Goal: Information Seeking & Learning: Learn about a topic

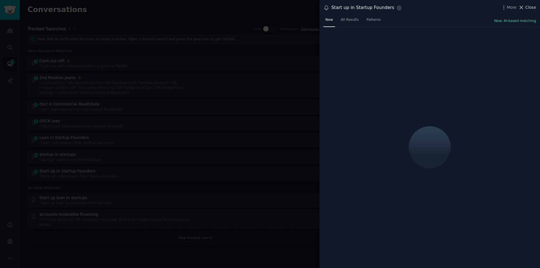
click at [530, 10] on span "Close" at bounding box center [530, 7] width 11 height 6
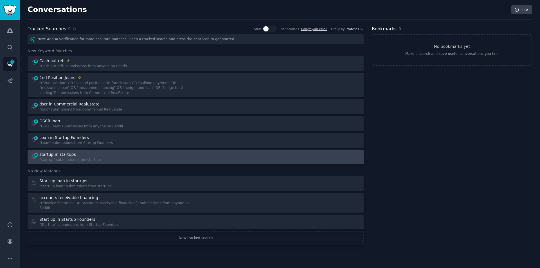
click at [75, 155] on div "startup in startups" at bounding box center [70, 155] width 62 height 6
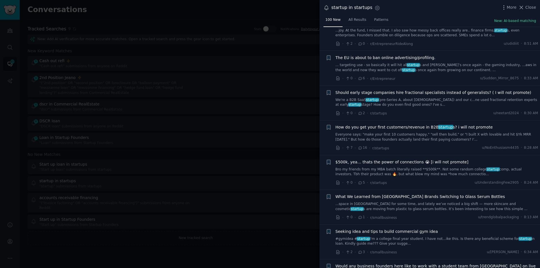
scroll to position [647, 0]
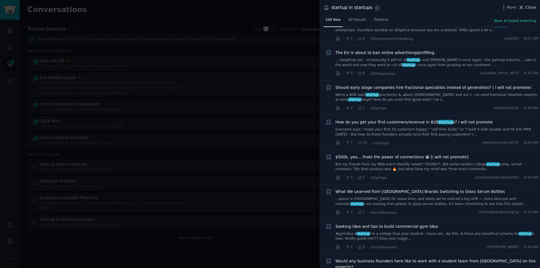
click at [528, 8] on span "Close" at bounding box center [530, 7] width 11 height 6
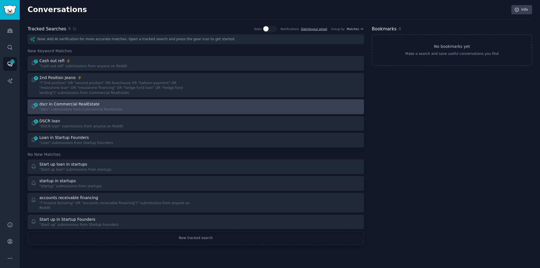
click at [86, 102] on div "dscr in Commercial RealEstate" at bounding box center [69, 104] width 60 height 6
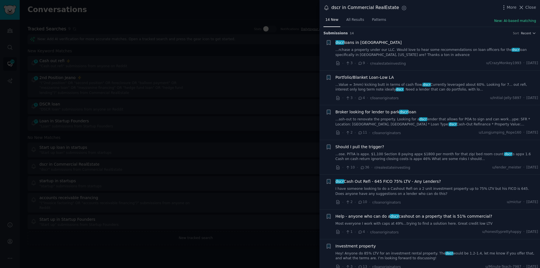
click at [389, 86] on link "...Value = 3mm) kicking butt in terms of cash flow/ dscr Currently leveraged ab…" at bounding box center [436, 87] width 203 height 10
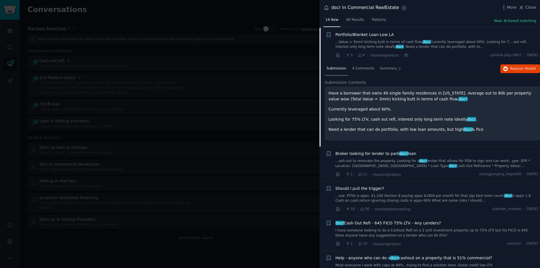
scroll to position [44, 0]
click at [363, 67] on span "4 Comments" at bounding box center [363, 67] width 22 height 5
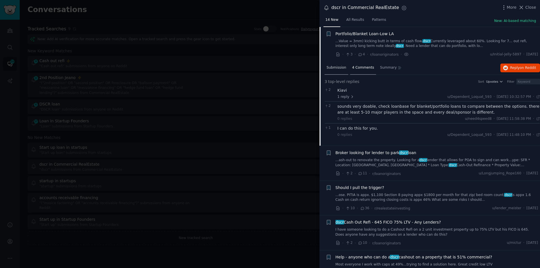
click at [330, 67] on span "Submission" at bounding box center [336, 67] width 20 height 5
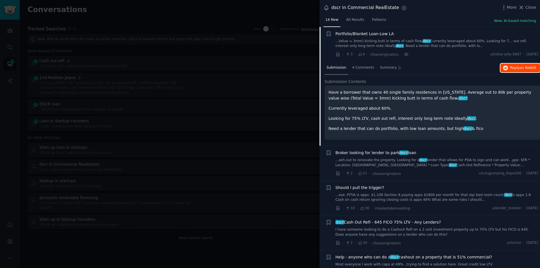
click at [525, 67] on span "on Reddit" at bounding box center [528, 68] width 16 height 4
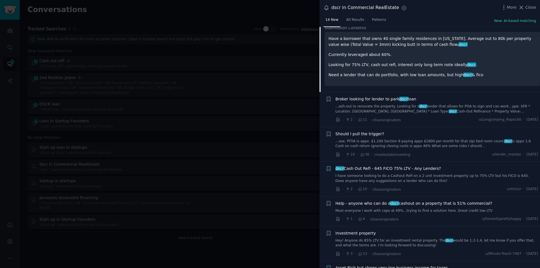
scroll to position [100, 0]
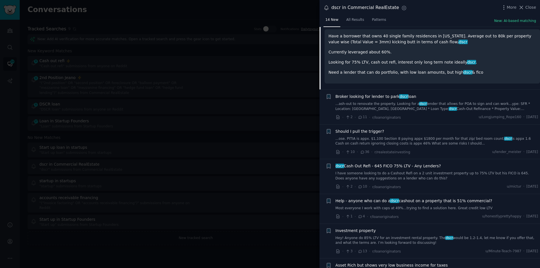
click at [402, 99] on span "Broker looking for lender to park dscr loan" at bounding box center [375, 97] width 81 height 6
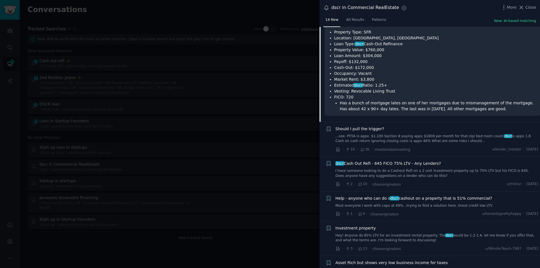
scroll to position [163, 0]
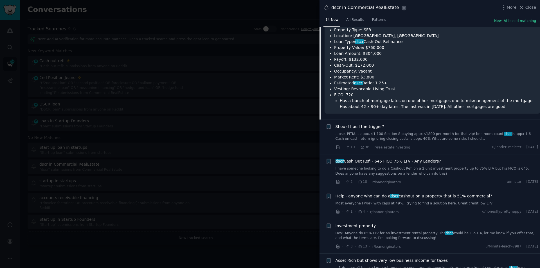
click at [378, 166] on link "I have someone looking to do a Cashout Refi on a 2 unit investment property up …" at bounding box center [436, 171] width 203 height 10
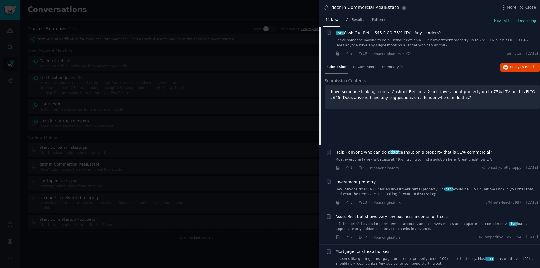
scroll to position [148, 0]
click at [357, 66] on span "10 Comments" at bounding box center [364, 67] width 24 height 5
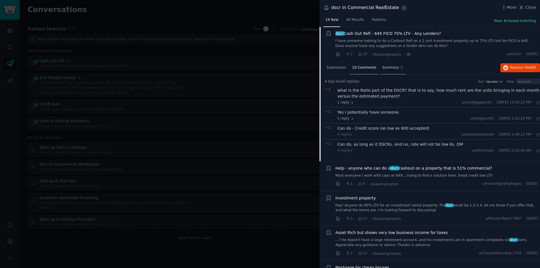
click at [387, 64] on div "Summary" at bounding box center [393, 67] width 26 height 13
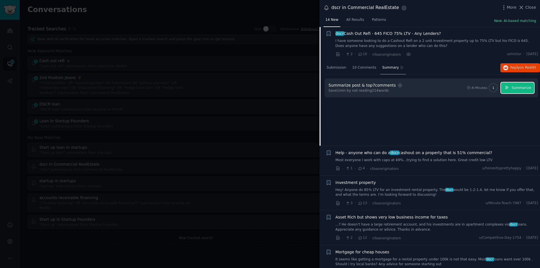
click at [513, 85] on span "Summarize" at bounding box center [521, 87] width 19 height 5
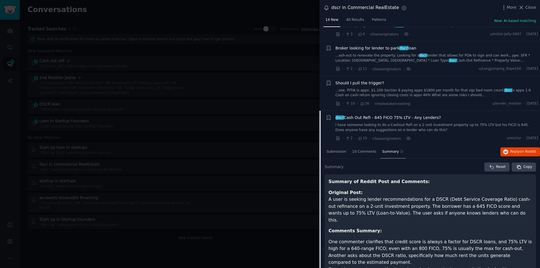
scroll to position [64, 0]
click at [517, 152] on span "Reply on Reddit" at bounding box center [523, 152] width 26 height 5
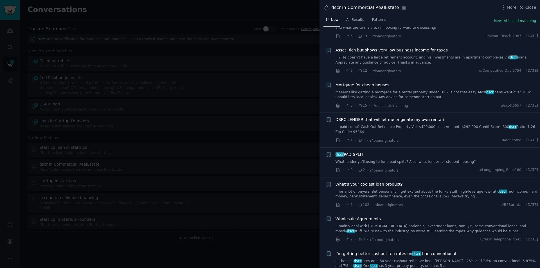
scroll to position [449, 0]
click at [531, 7] on span "Close" at bounding box center [530, 7] width 11 height 6
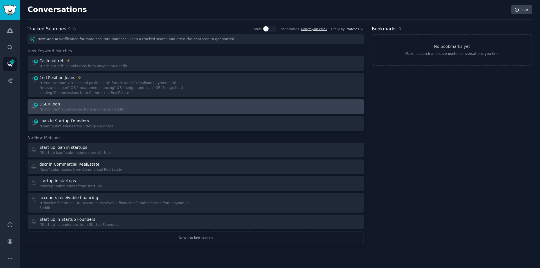
click at [78, 106] on div "DSCR loan" at bounding box center [81, 104] width 84 height 6
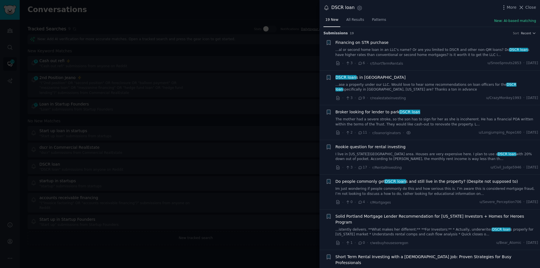
click at [78, 75] on div at bounding box center [270, 134] width 540 height 268
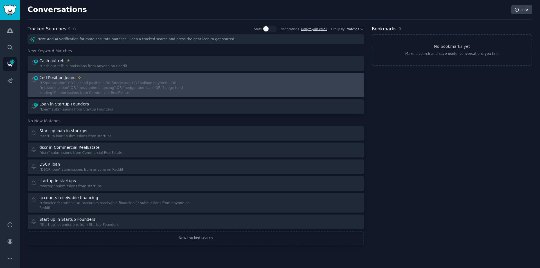
click at [73, 82] on div ""("2nd position" OR "second position" OR foreclosure OR "balloon payment" OR "m…" at bounding box center [115, 88] width 152 height 15
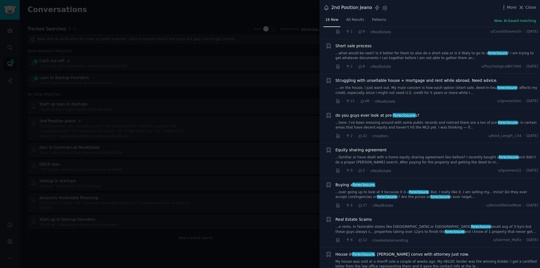
scroll to position [318, 0]
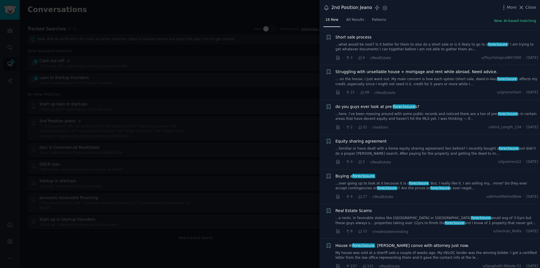
click at [65, 61] on div at bounding box center [270, 134] width 540 height 268
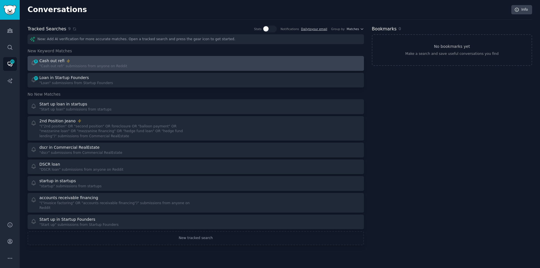
click at [82, 61] on div "Cash out refi" at bounding box center [83, 61] width 88 height 6
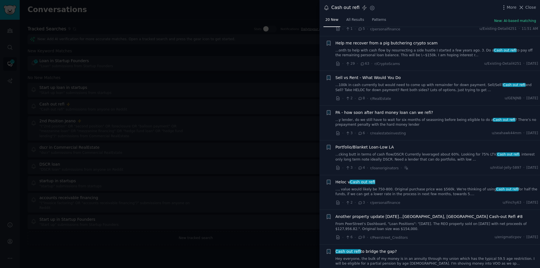
scroll to position [56, 0]
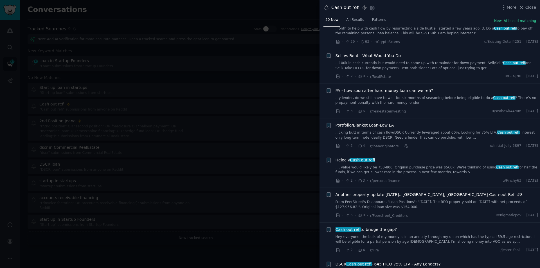
click at [384, 101] on link "...y lender, do we still have to wait for six months of seasoning before being …" at bounding box center [436, 101] width 203 height 10
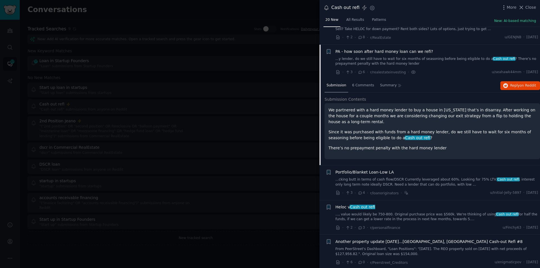
scroll to position [113, 0]
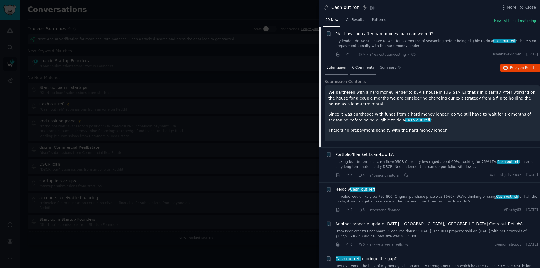
click at [362, 67] on span "6 Comments" at bounding box center [363, 67] width 22 height 5
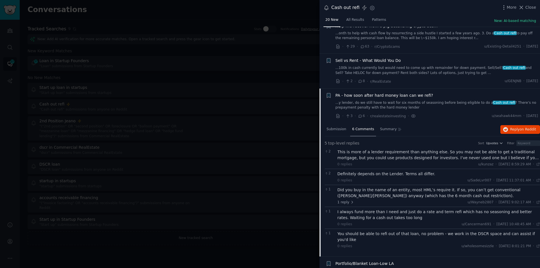
scroll to position [85, 0]
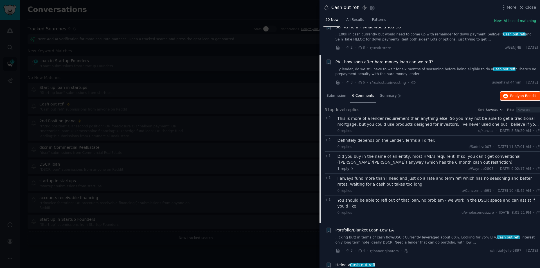
click at [529, 96] on span "on Reddit" at bounding box center [528, 96] width 16 height 4
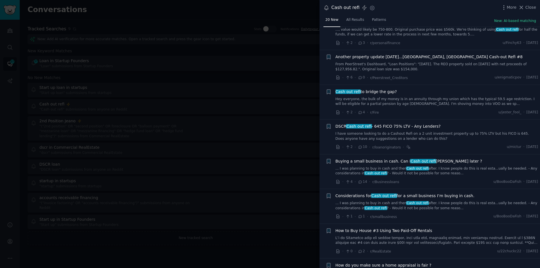
scroll to position [338, 0]
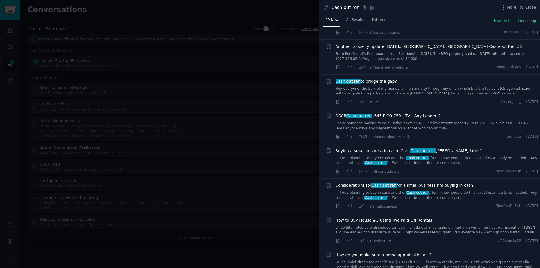
click at [385, 121] on link "I have someone looking to do a Cashout Refi on a 2 unit investment property up …" at bounding box center [436, 126] width 203 height 10
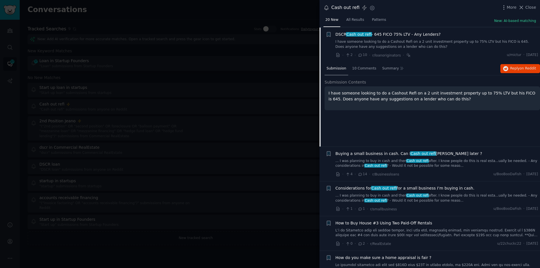
scroll to position [287, 0]
click at [359, 68] on span "10 Comments" at bounding box center [364, 67] width 24 height 5
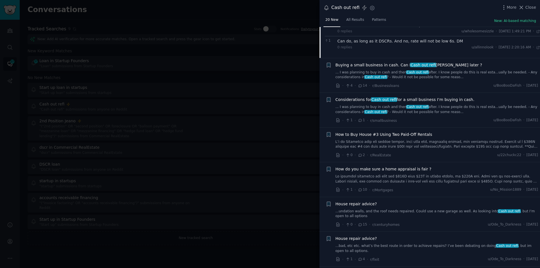
scroll to position [388, 0]
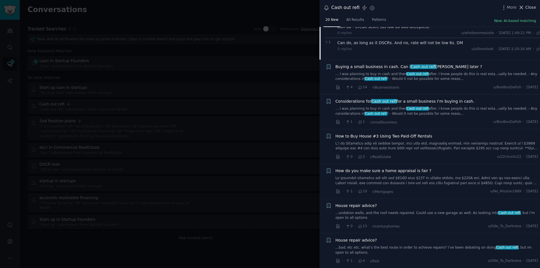
click at [529, 10] on span "Close" at bounding box center [530, 7] width 11 height 6
